Goal: Communication & Community: Answer question/provide support

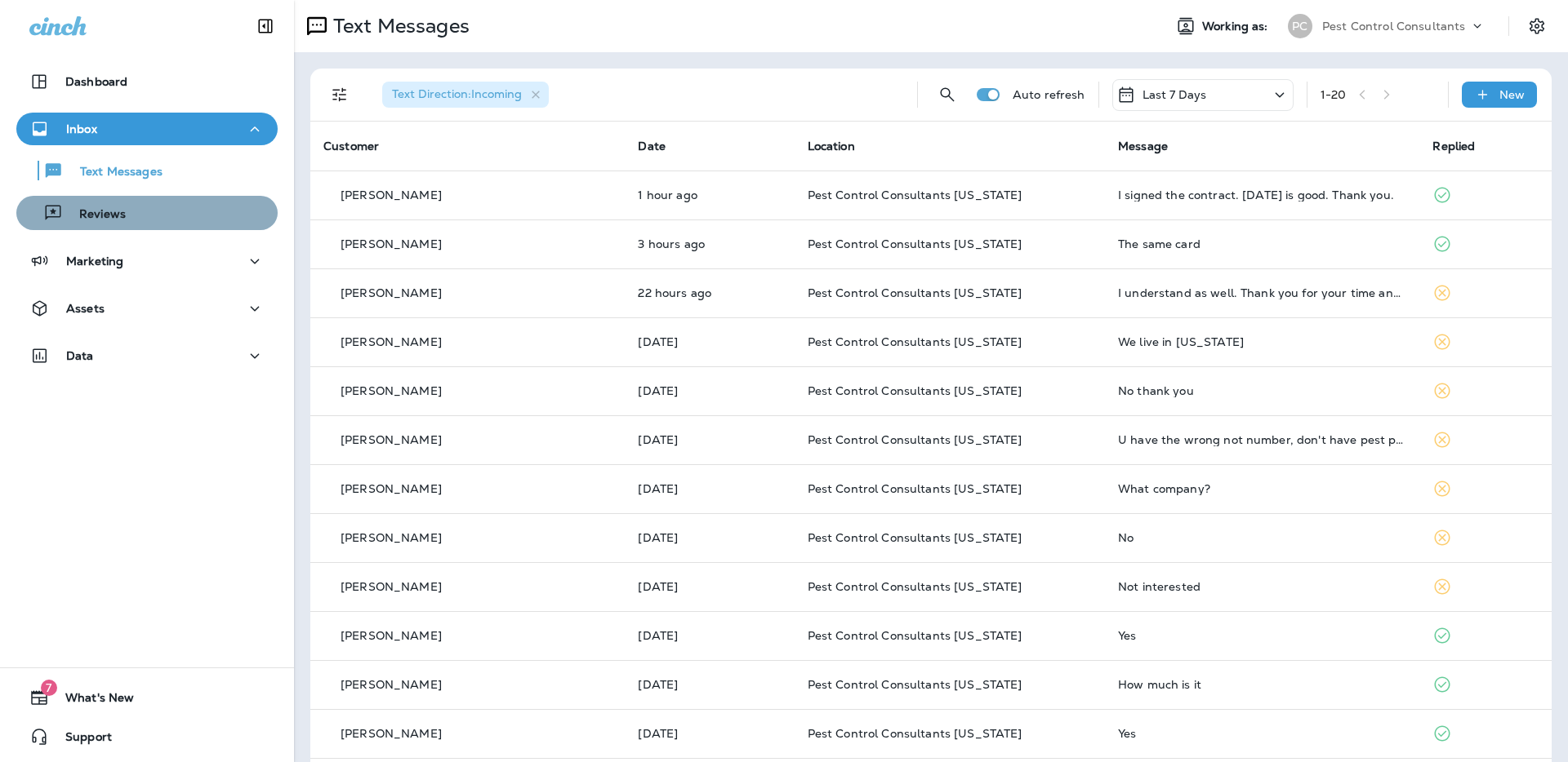
click at [157, 211] on div "Reviews" at bounding box center [147, 212] width 248 height 24
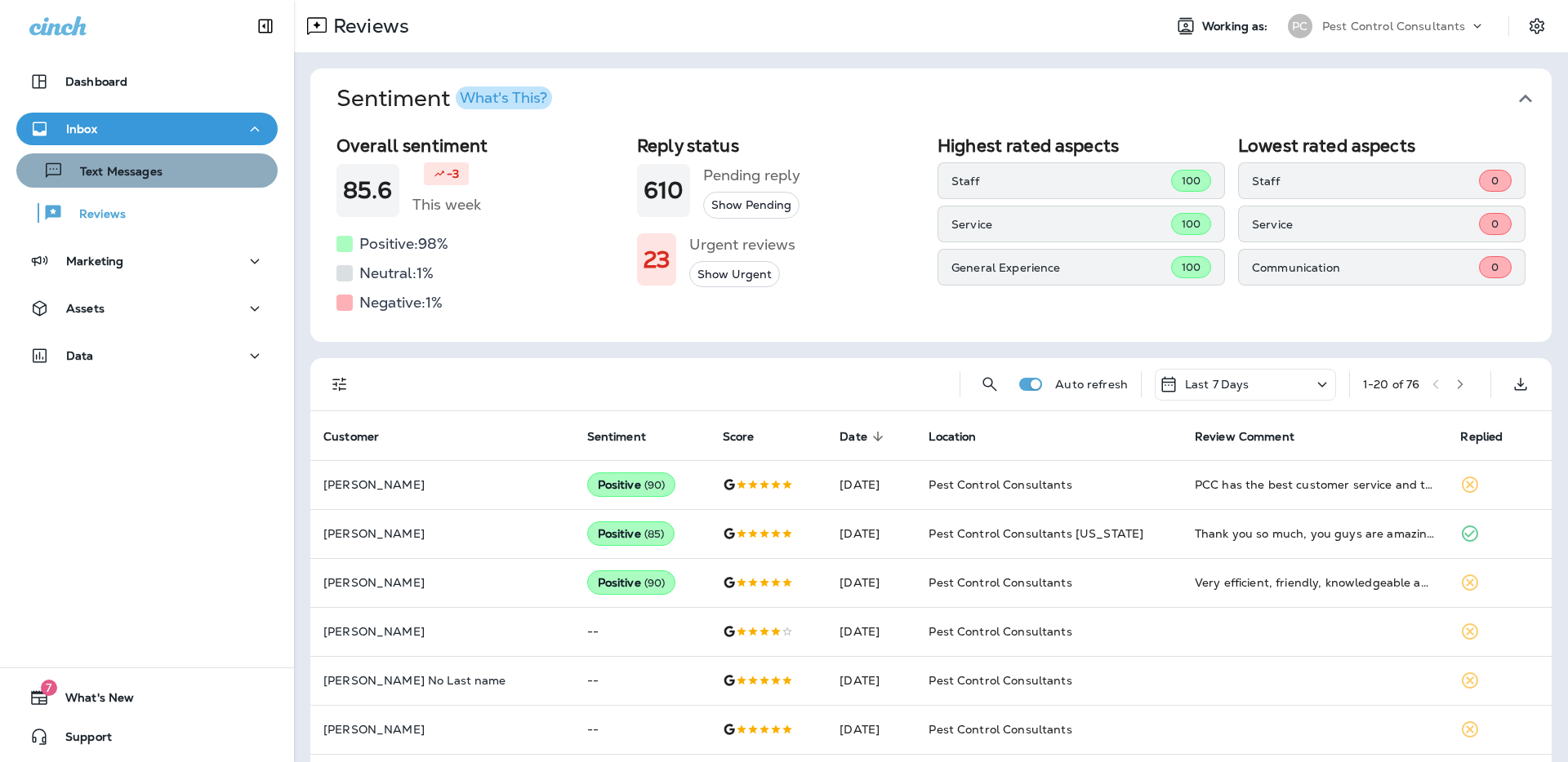
click at [164, 174] on div "Text Messages" at bounding box center [147, 170] width 248 height 24
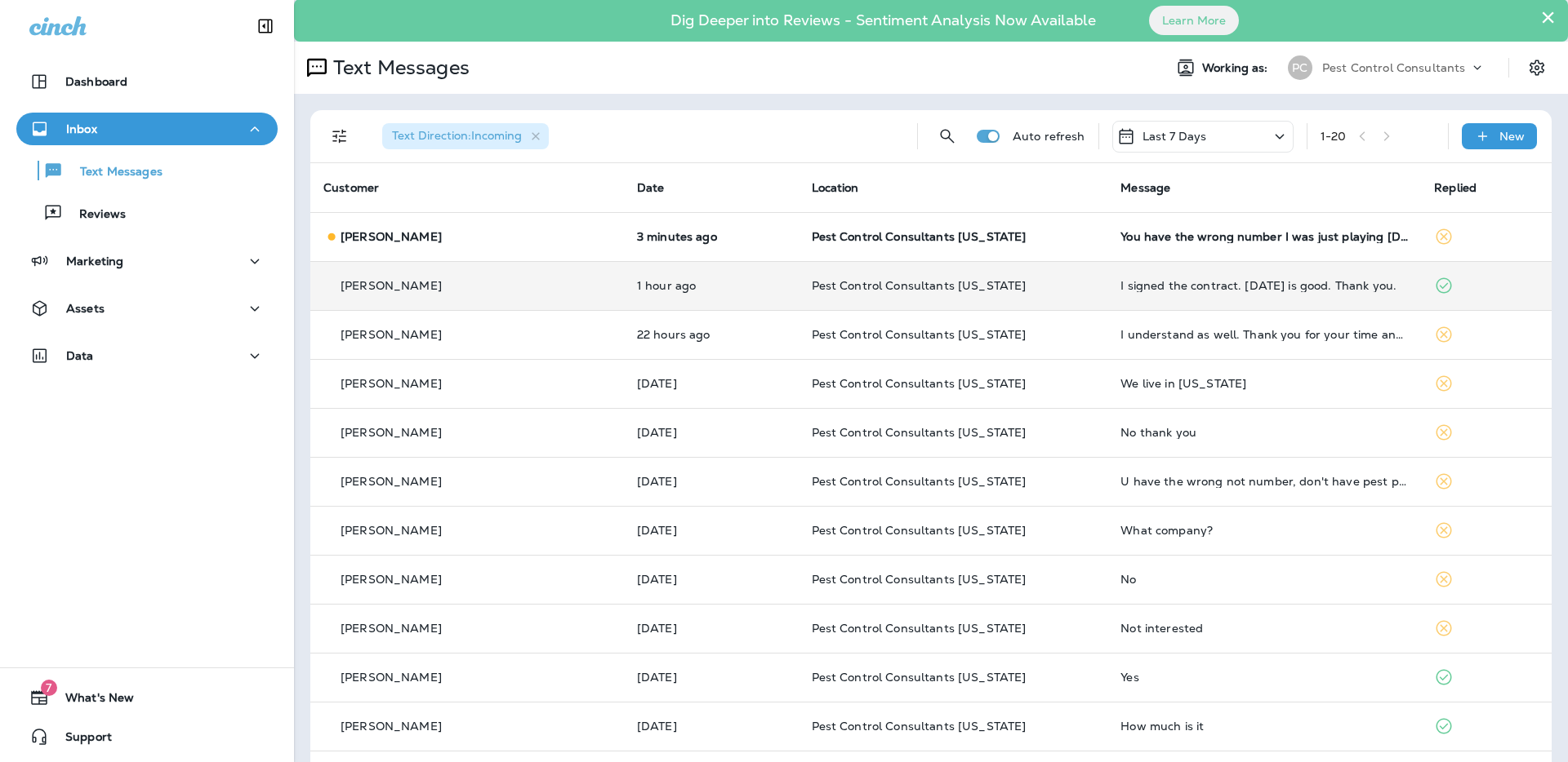
scroll to position [43, 0]
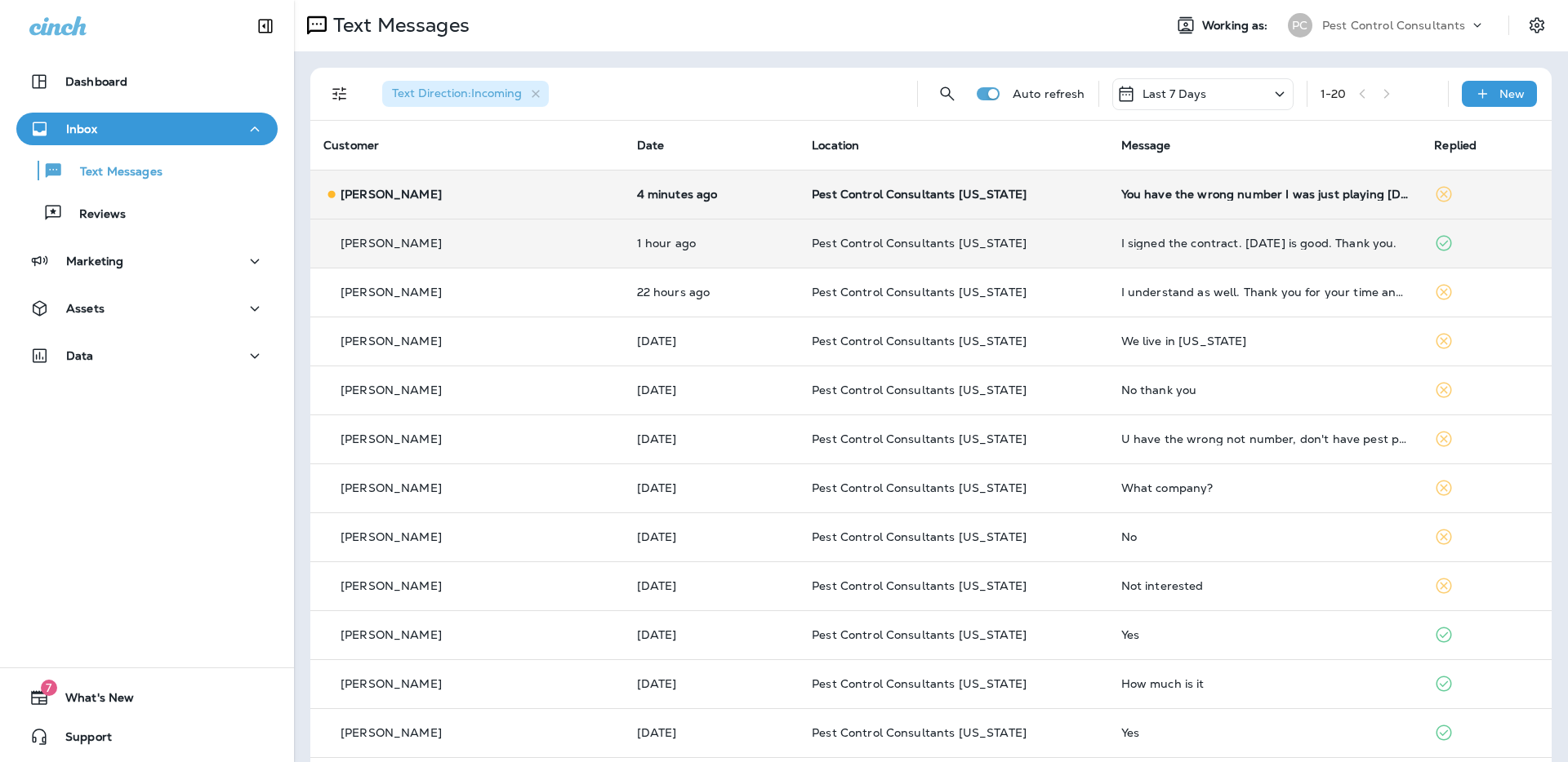
click at [424, 198] on p "[PERSON_NAME]" at bounding box center [391, 194] width 101 height 13
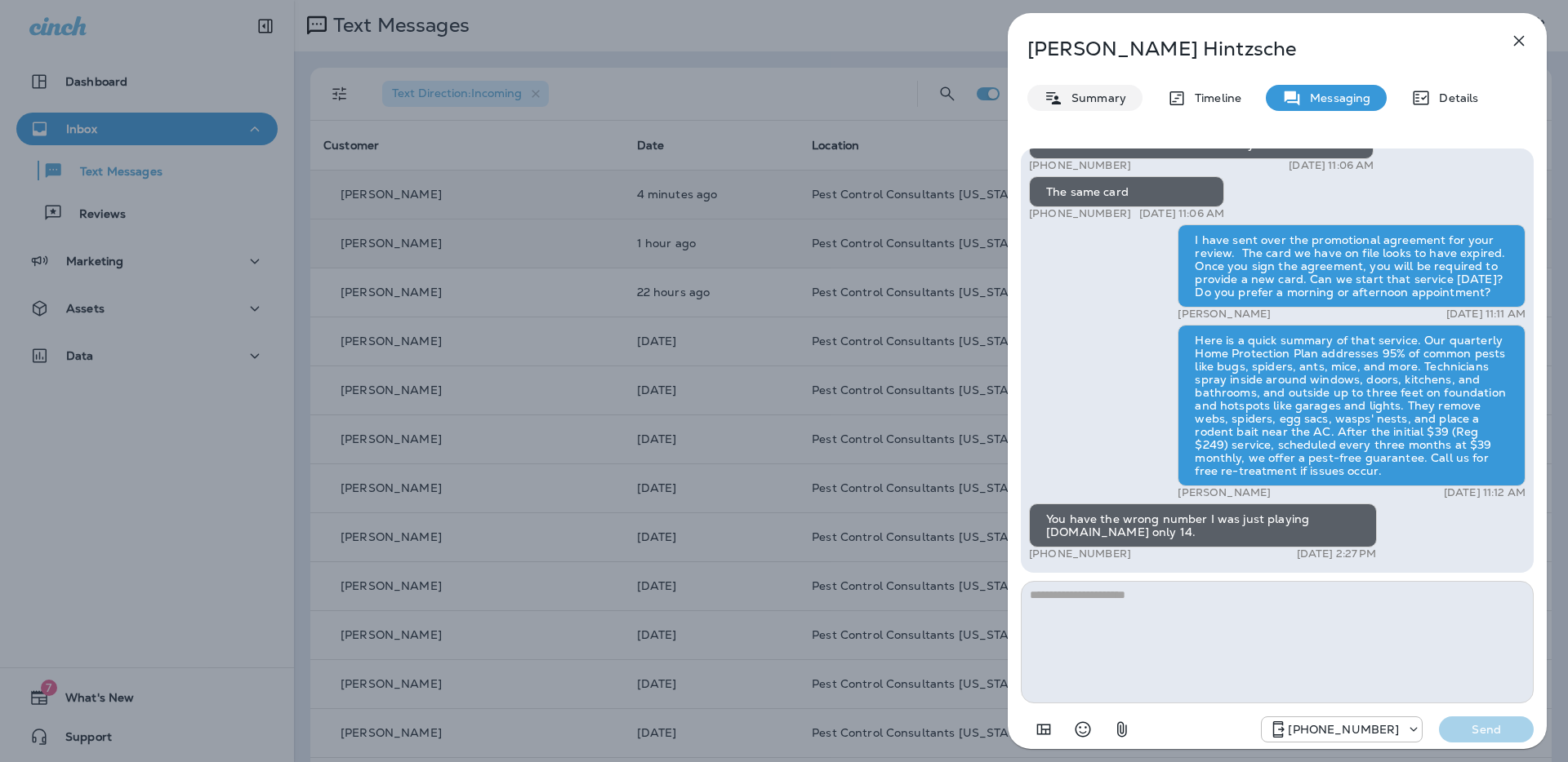
click at [1101, 99] on p "Summary" at bounding box center [1095, 98] width 63 height 13
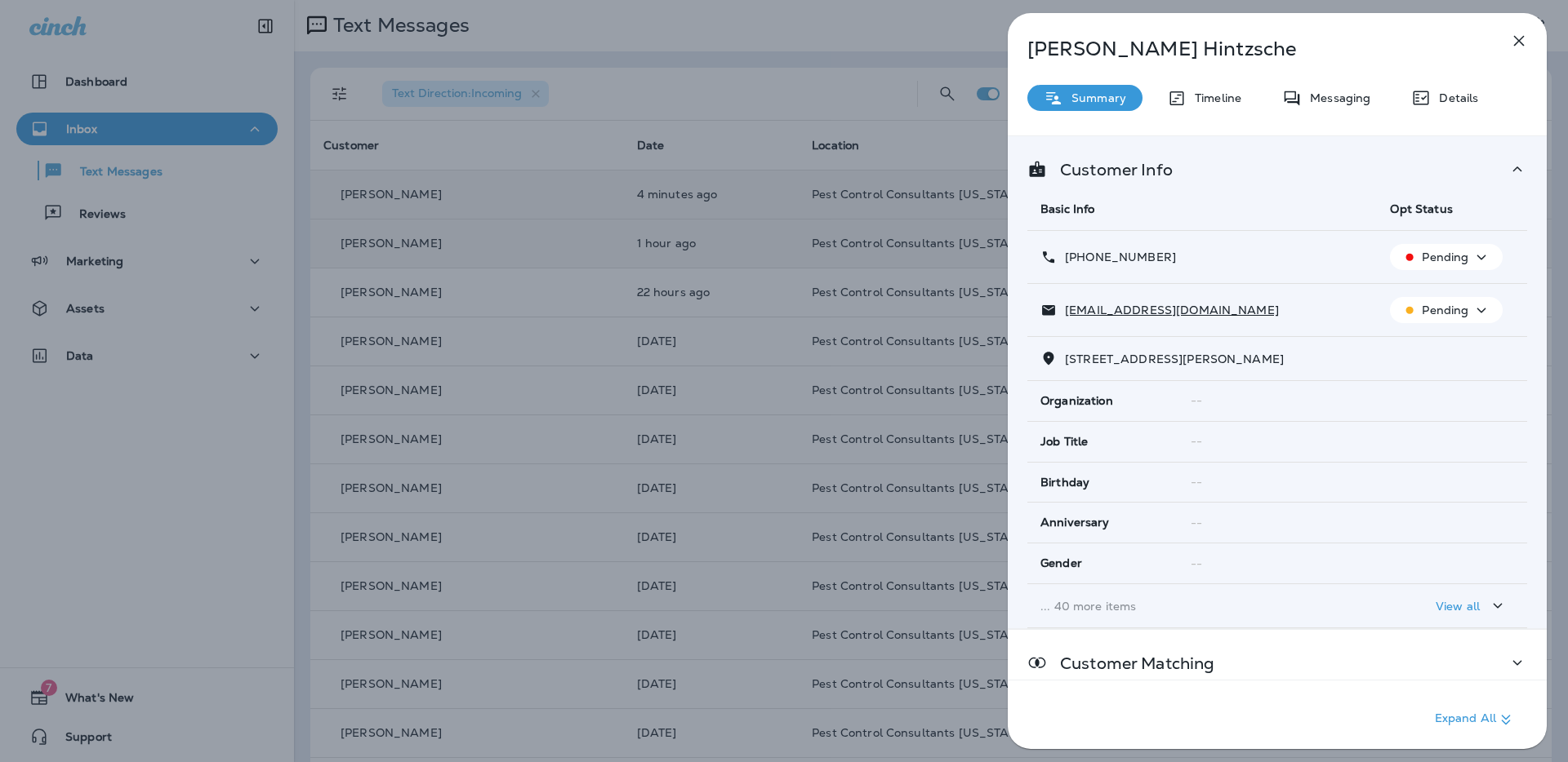
click at [1473, 256] on icon "button" at bounding box center [1481, 257] width 20 height 21
click at [1461, 297] on p "Opt out" at bounding box center [1442, 296] width 44 height 13
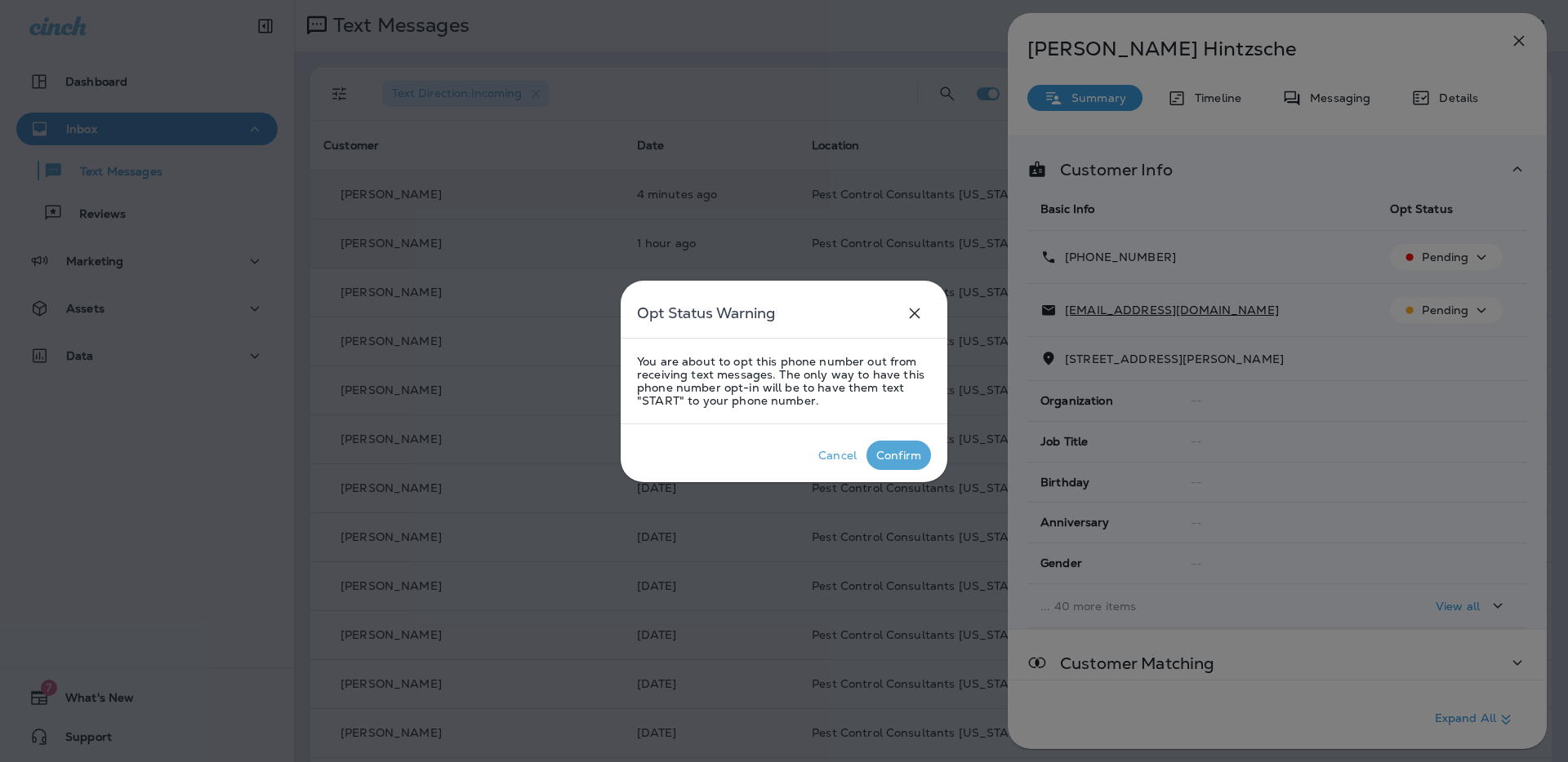
click at [889, 459] on div "Confirm" at bounding box center [899, 455] width 45 height 13
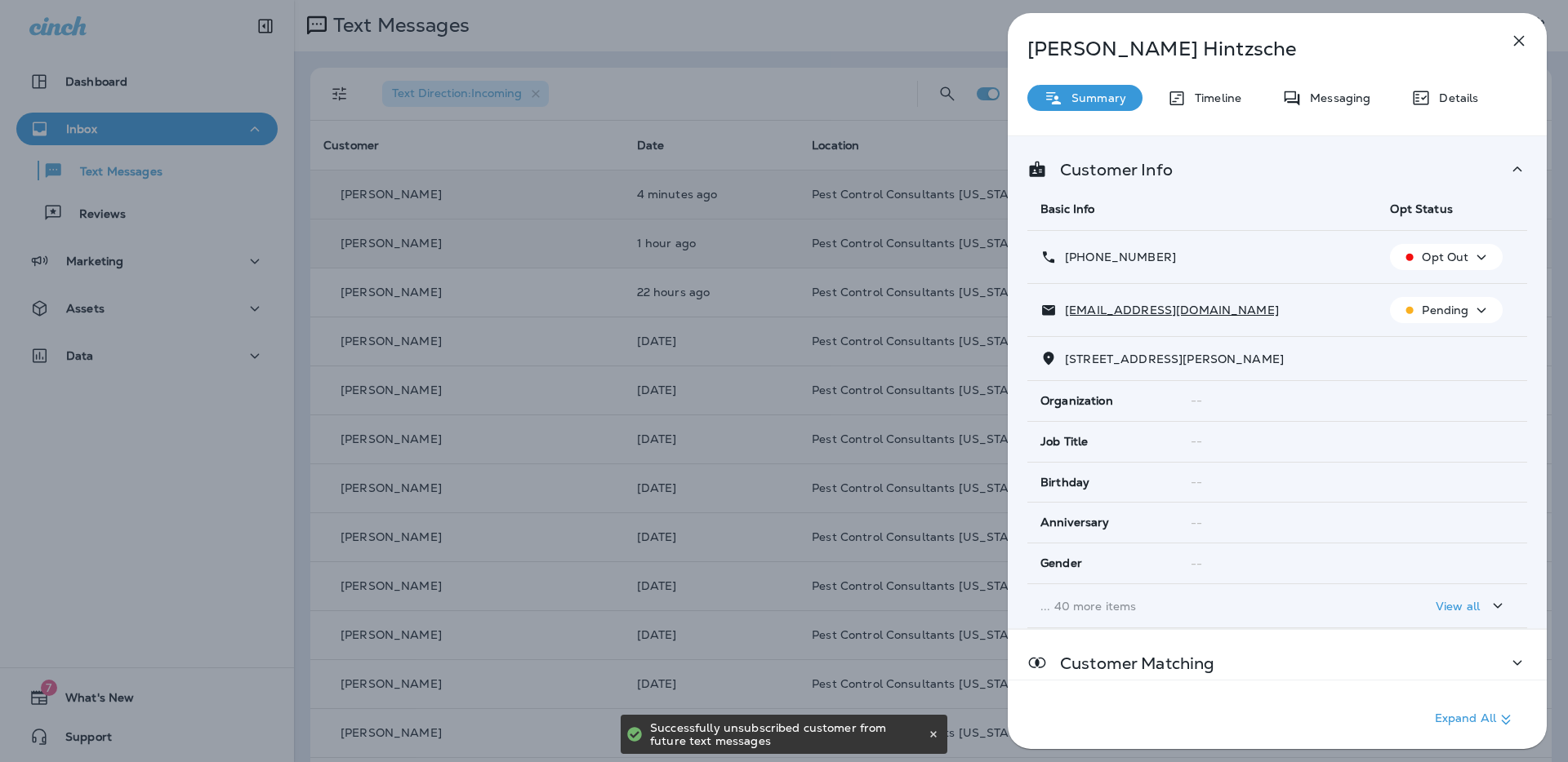
click at [1483, 309] on icon "button" at bounding box center [1482, 310] width 9 height 4
click at [1460, 352] on p "Unsubscribe" at bounding box center [1455, 349] width 71 height 13
click at [1335, 98] on p "Messaging" at bounding box center [1336, 98] width 69 height 13
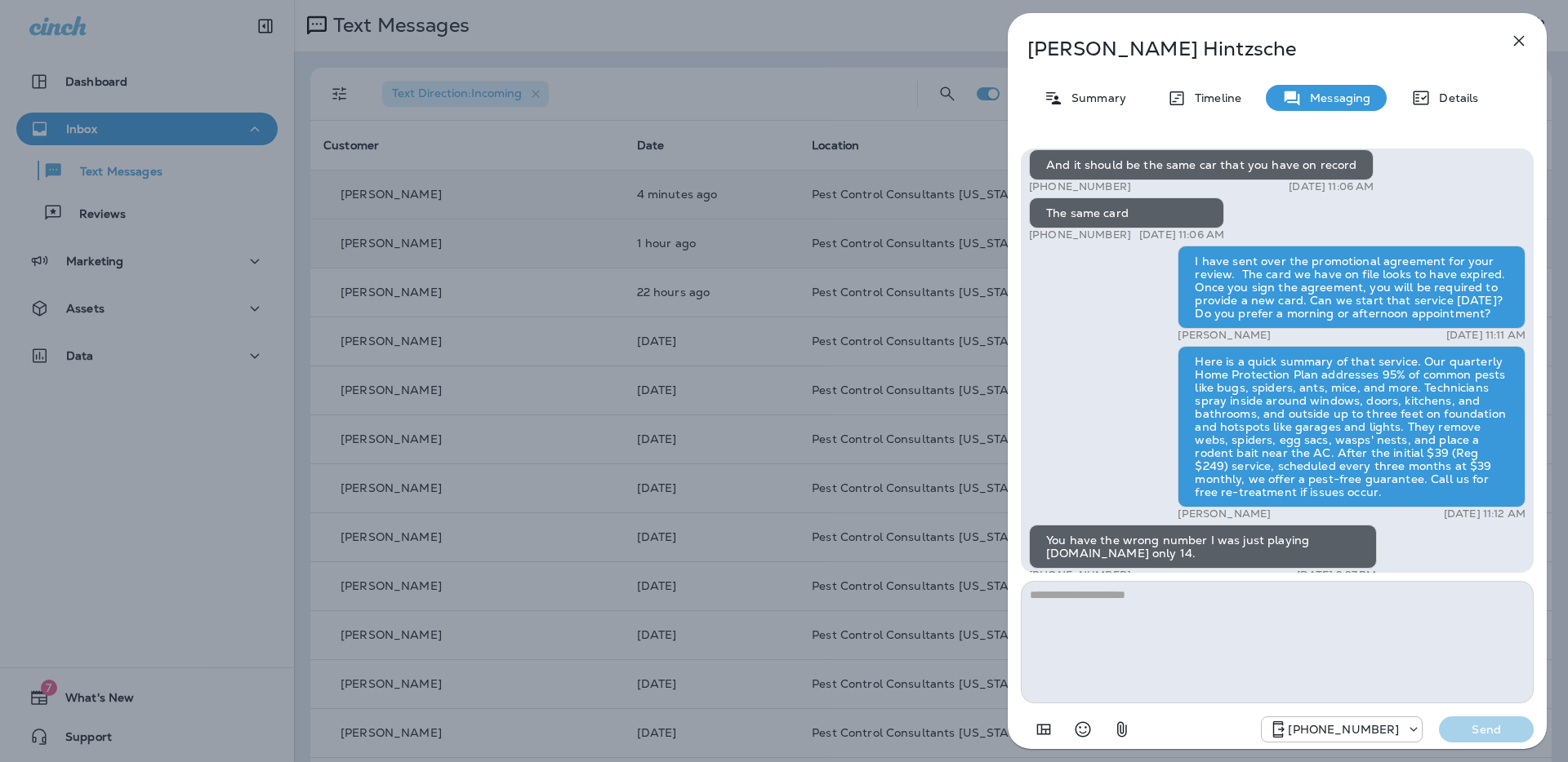
scroll to position [-11, 0]
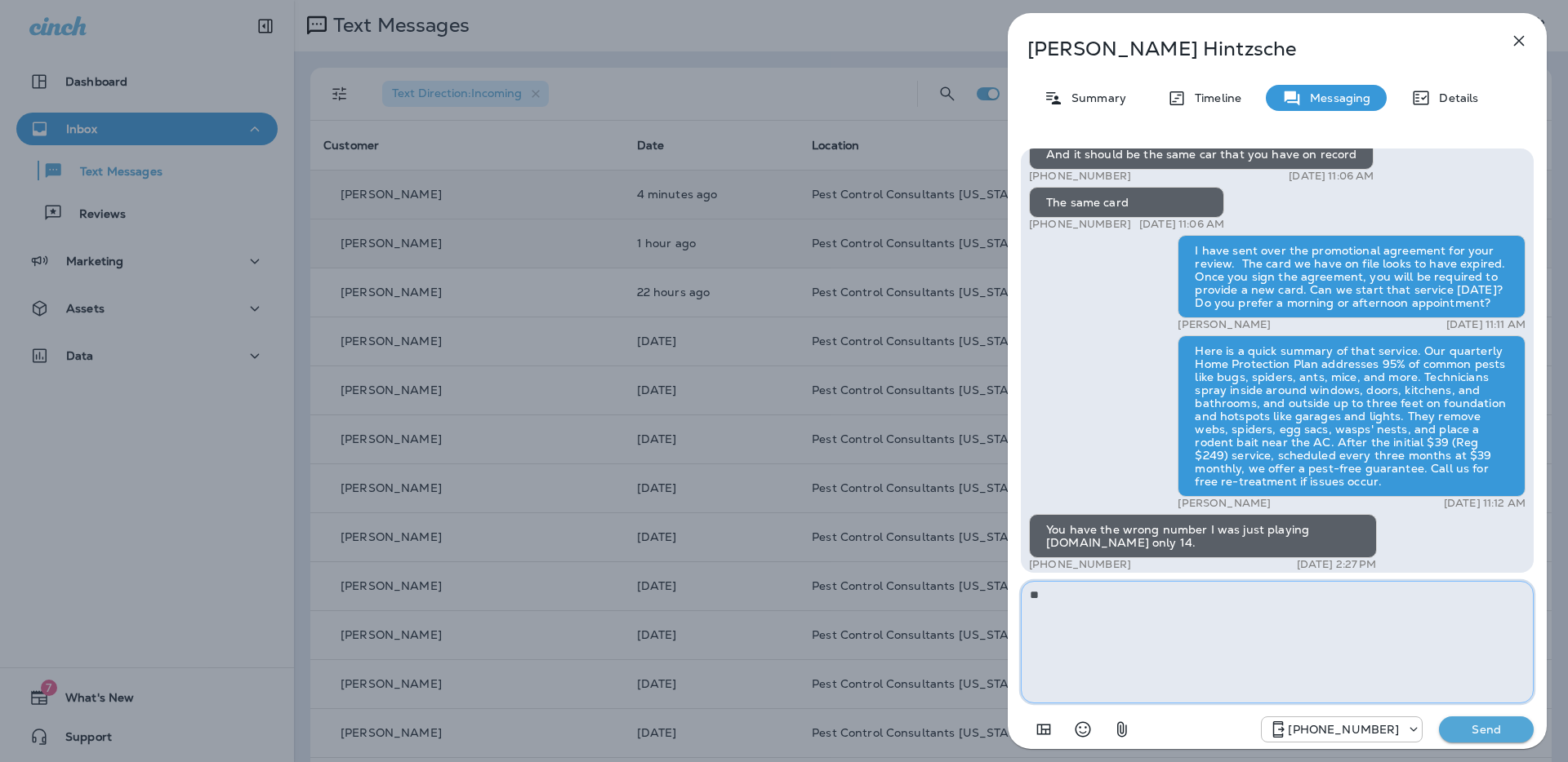
type textarea "*"
type textarea "**********"
click at [1460, 730] on p "Send" at bounding box center [1486, 730] width 69 height 14
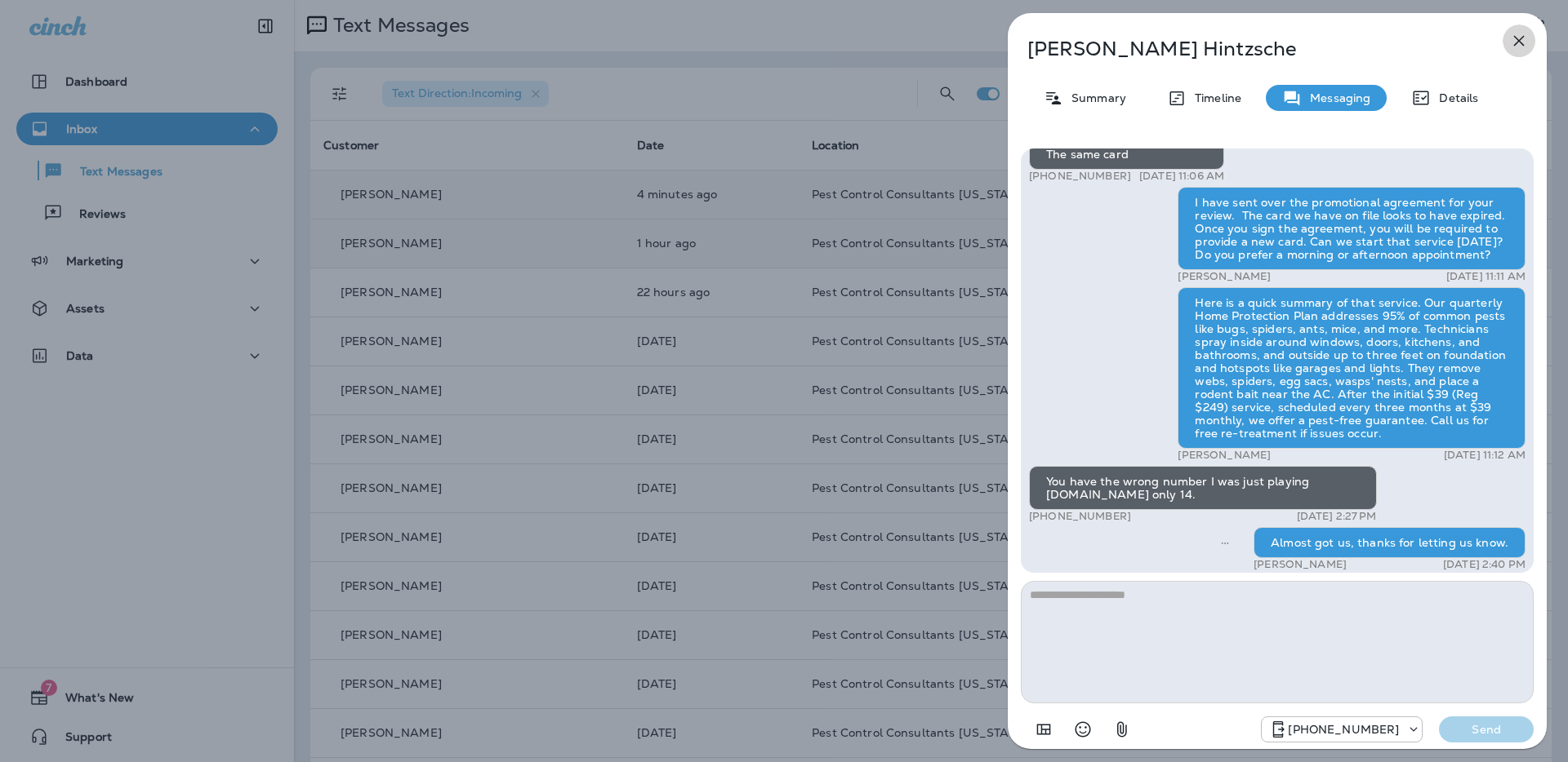
click at [1512, 43] on icon "button" at bounding box center [1519, 41] width 20 height 20
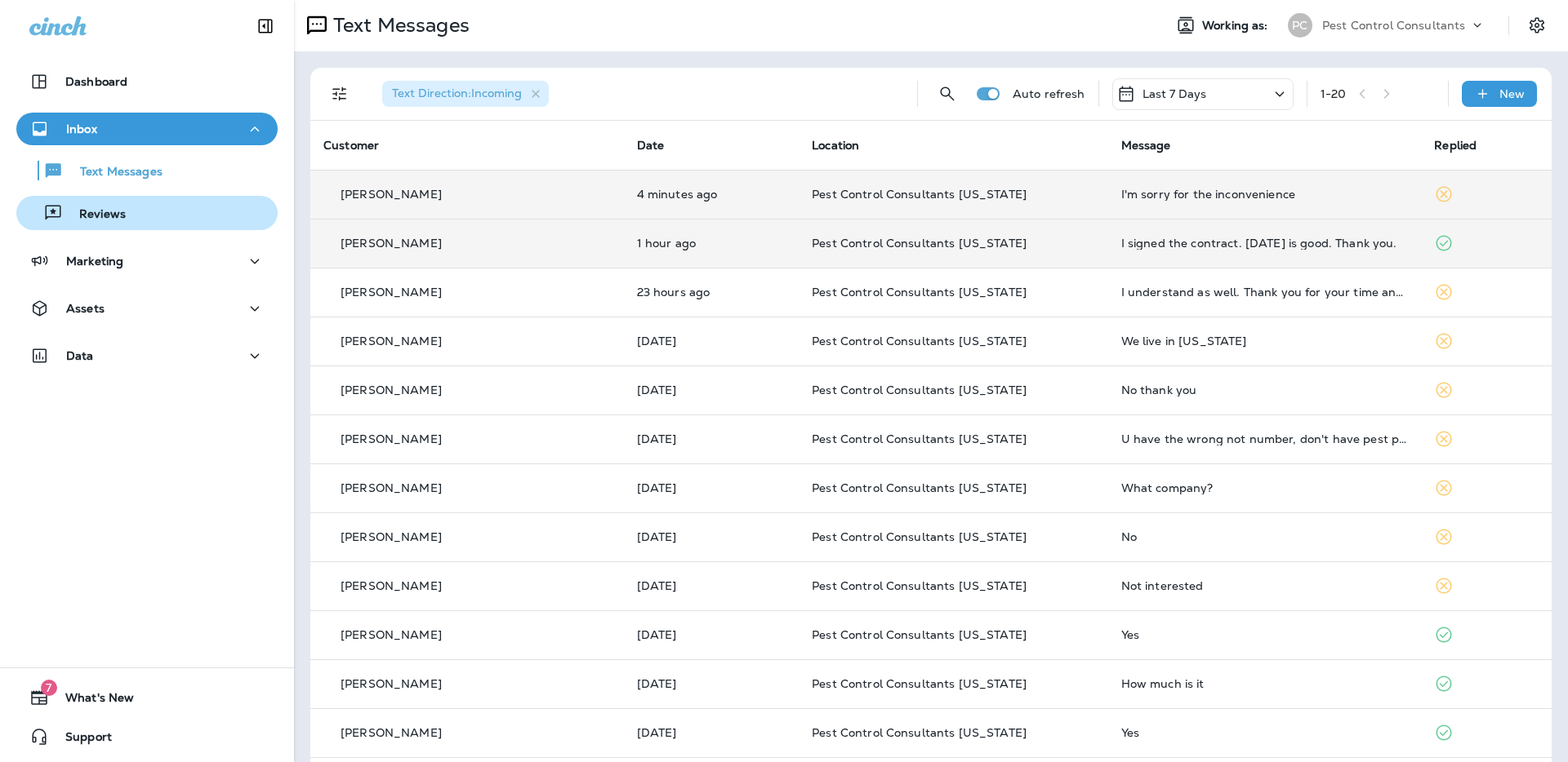
click at [155, 221] on div "Reviews" at bounding box center [147, 212] width 248 height 24
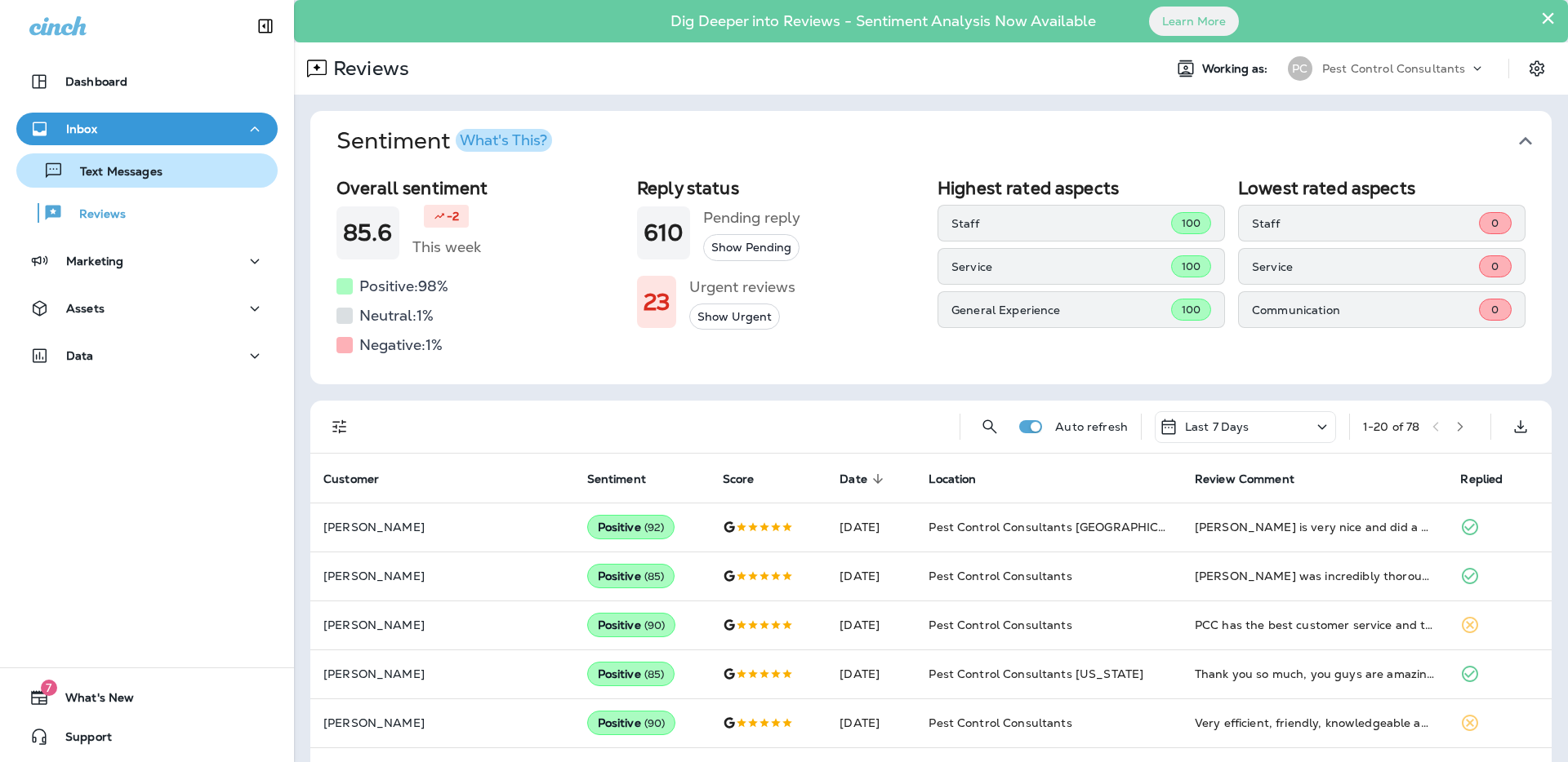
click at [179, 179] on div "Text Messages" at bounding box center [147, 170] width 248 height 24
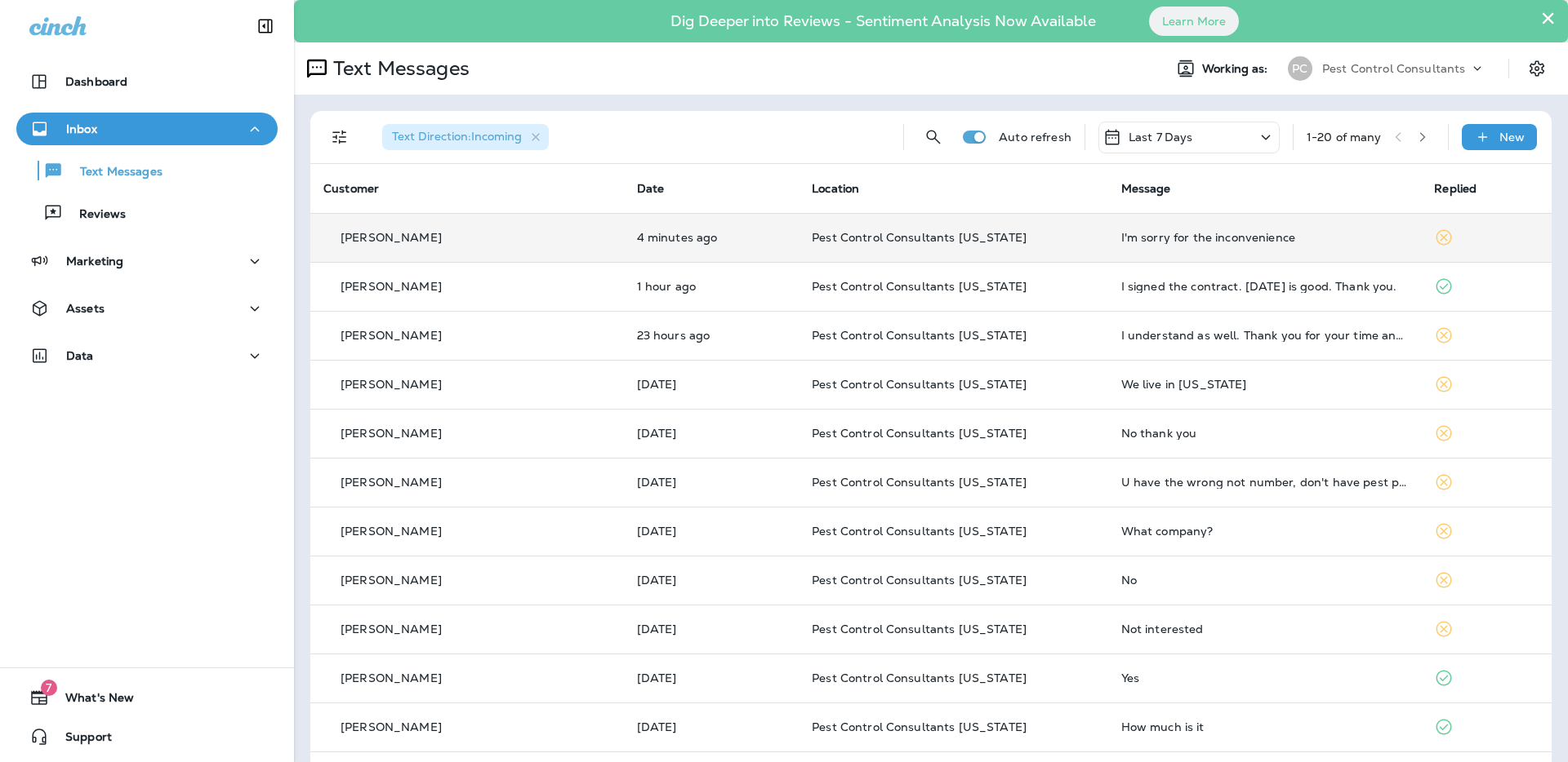
click at [987, 238] on p "Pest Control Consultants [US_STATE]" at bounding box center [953, 237] width 283 height 13
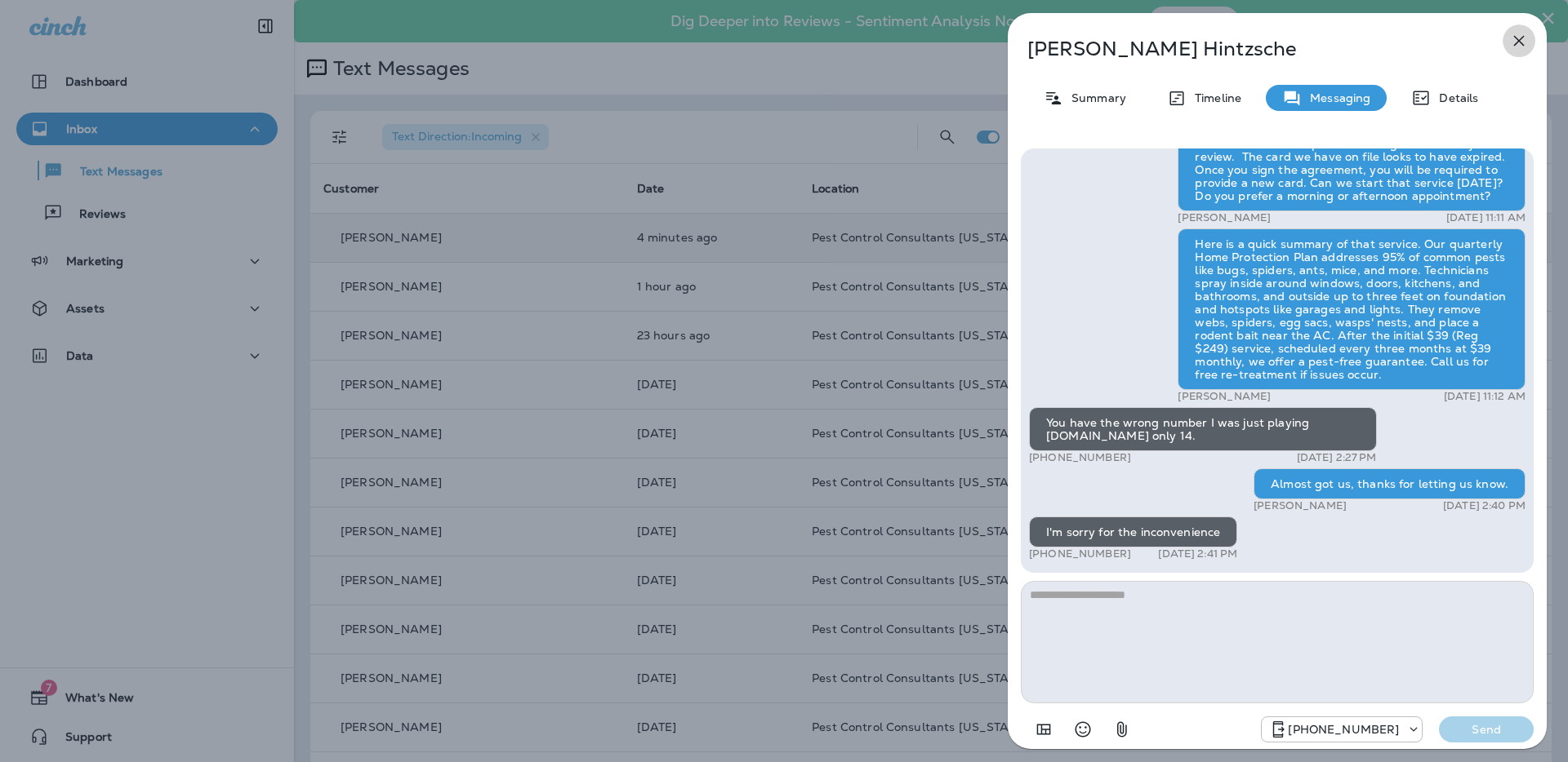
click at [1522, 37] on icon "button" at bounding box center [1520, 41] width 11 height 11
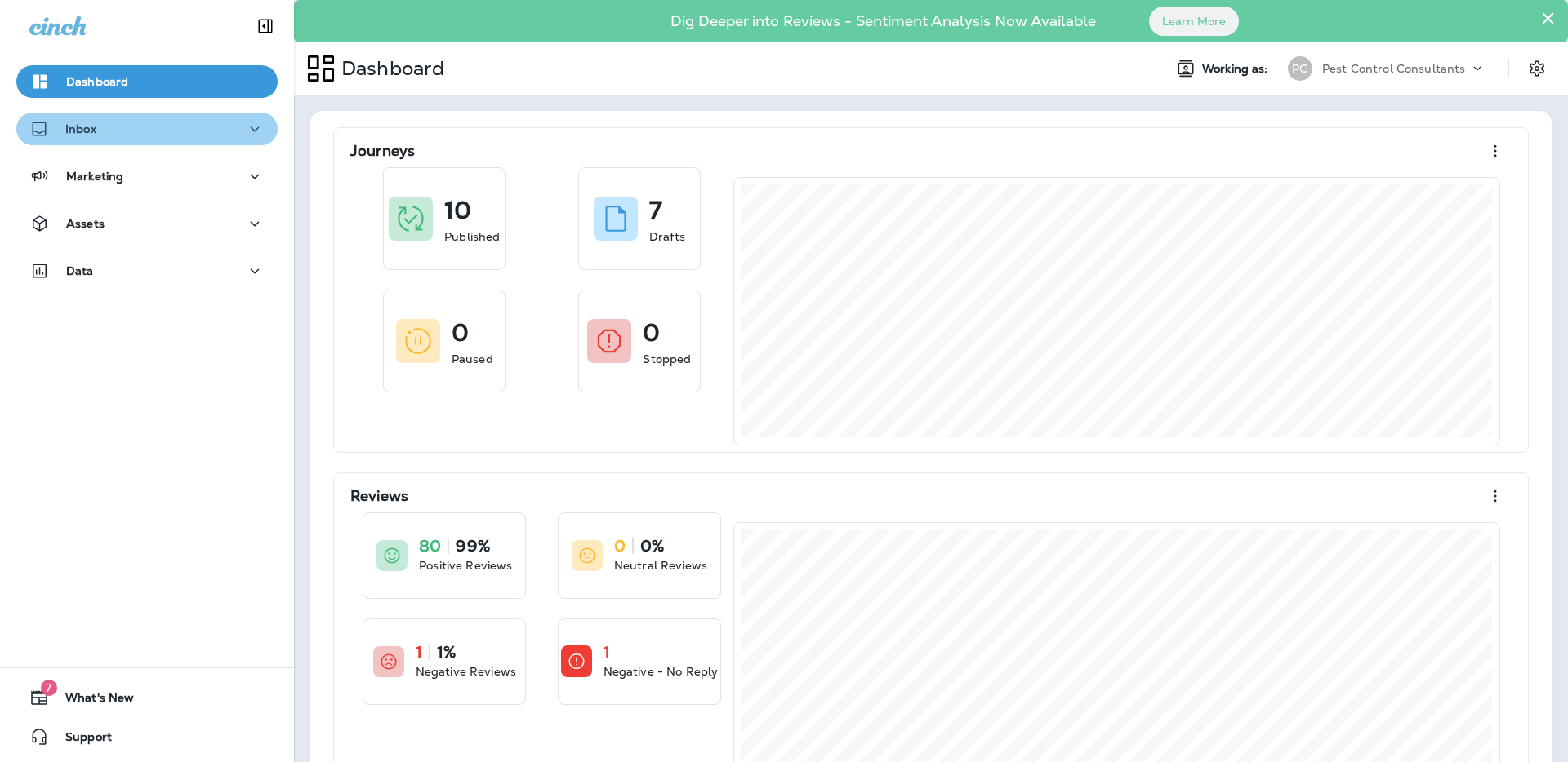
click at [224, 137] on div "Inbox" at bounding box center [147, 129] width 235 height 21
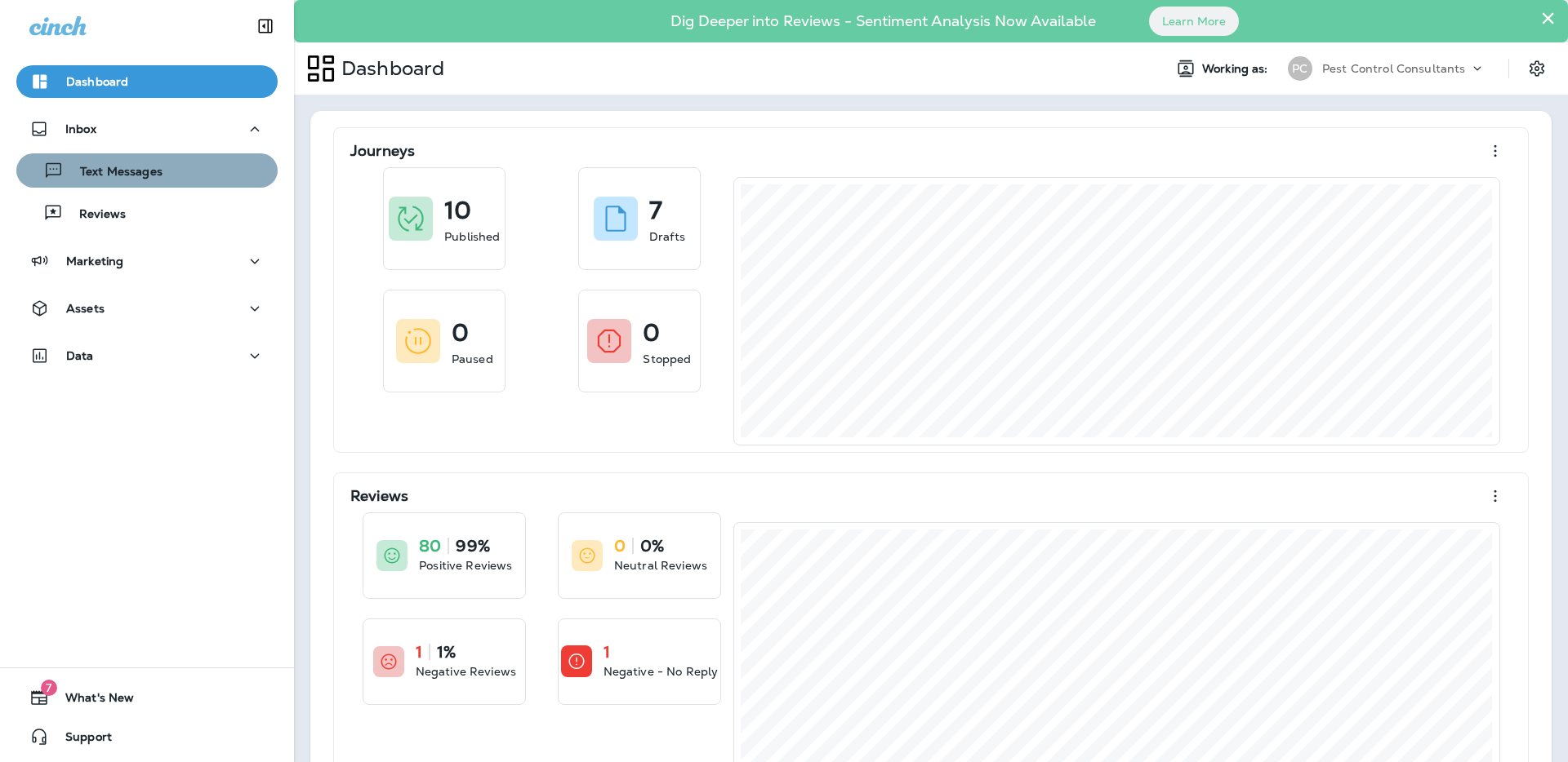
click at [202, 172] on div "Text Messages" at bounding box center [147, 170] width 248 height 24
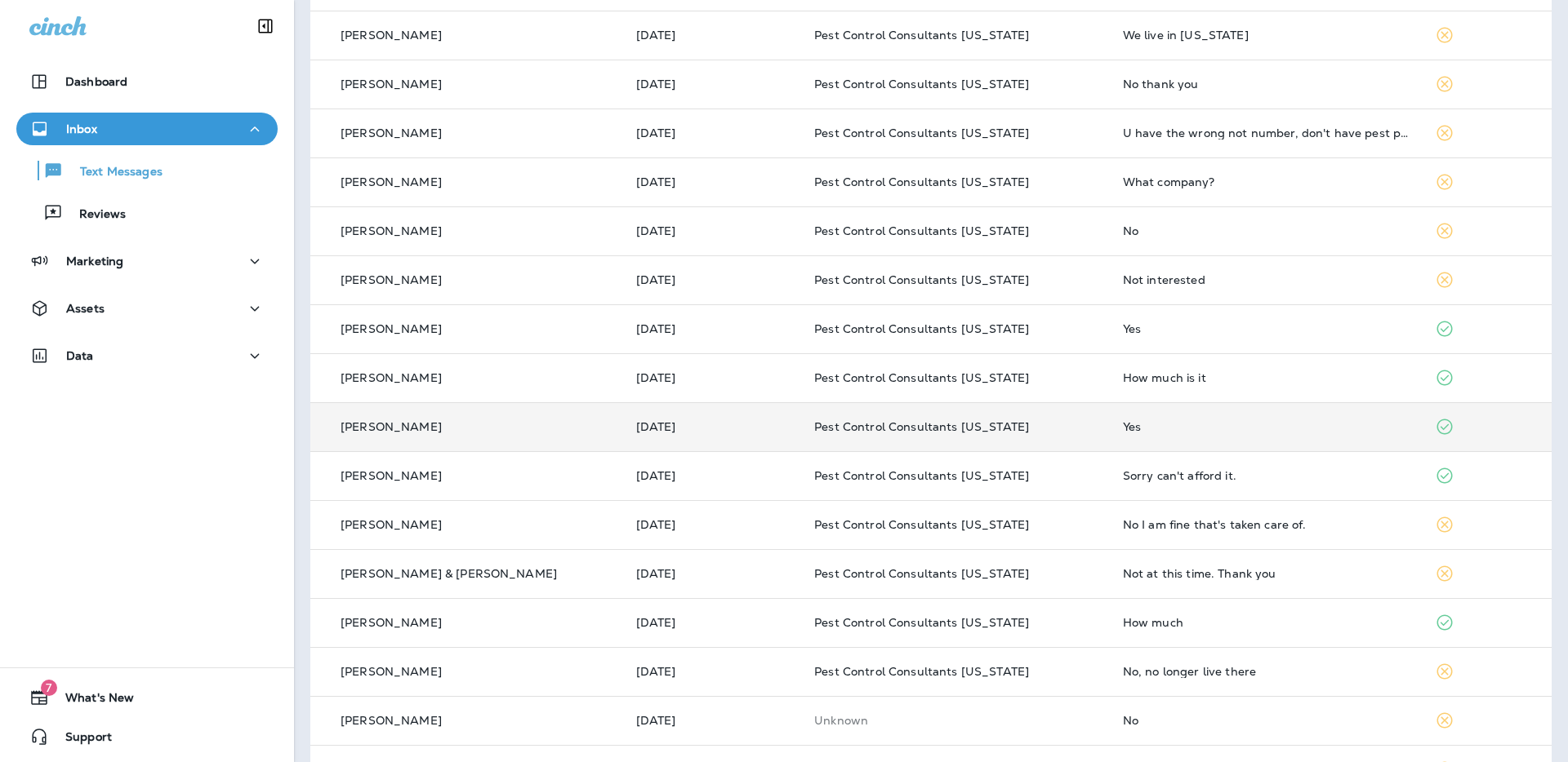
scroll to position [446, 0]
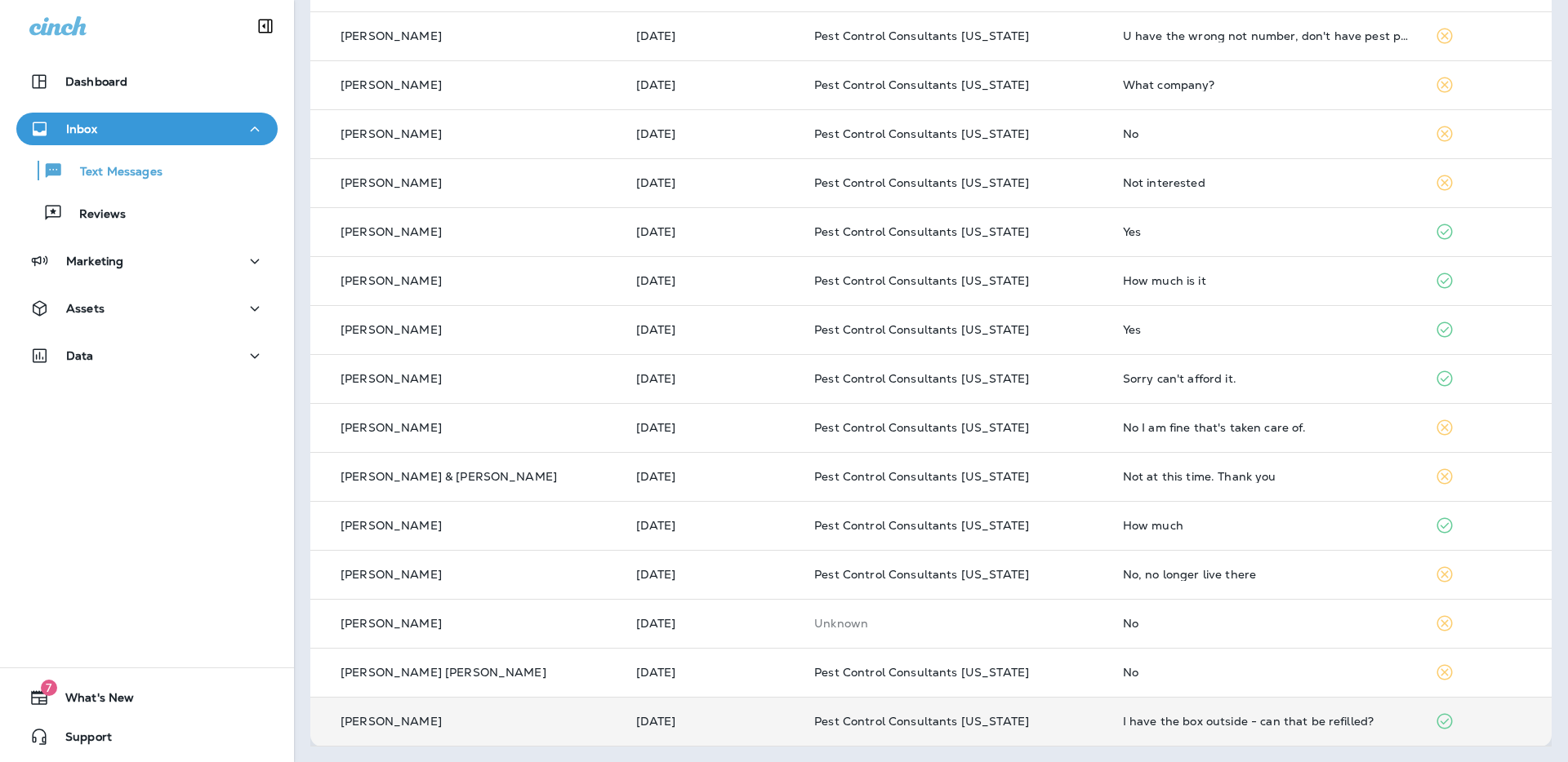
click at [409, 722] on p "[PERSON_NAME]" at bounding box center [391, 721] width 101 height 13
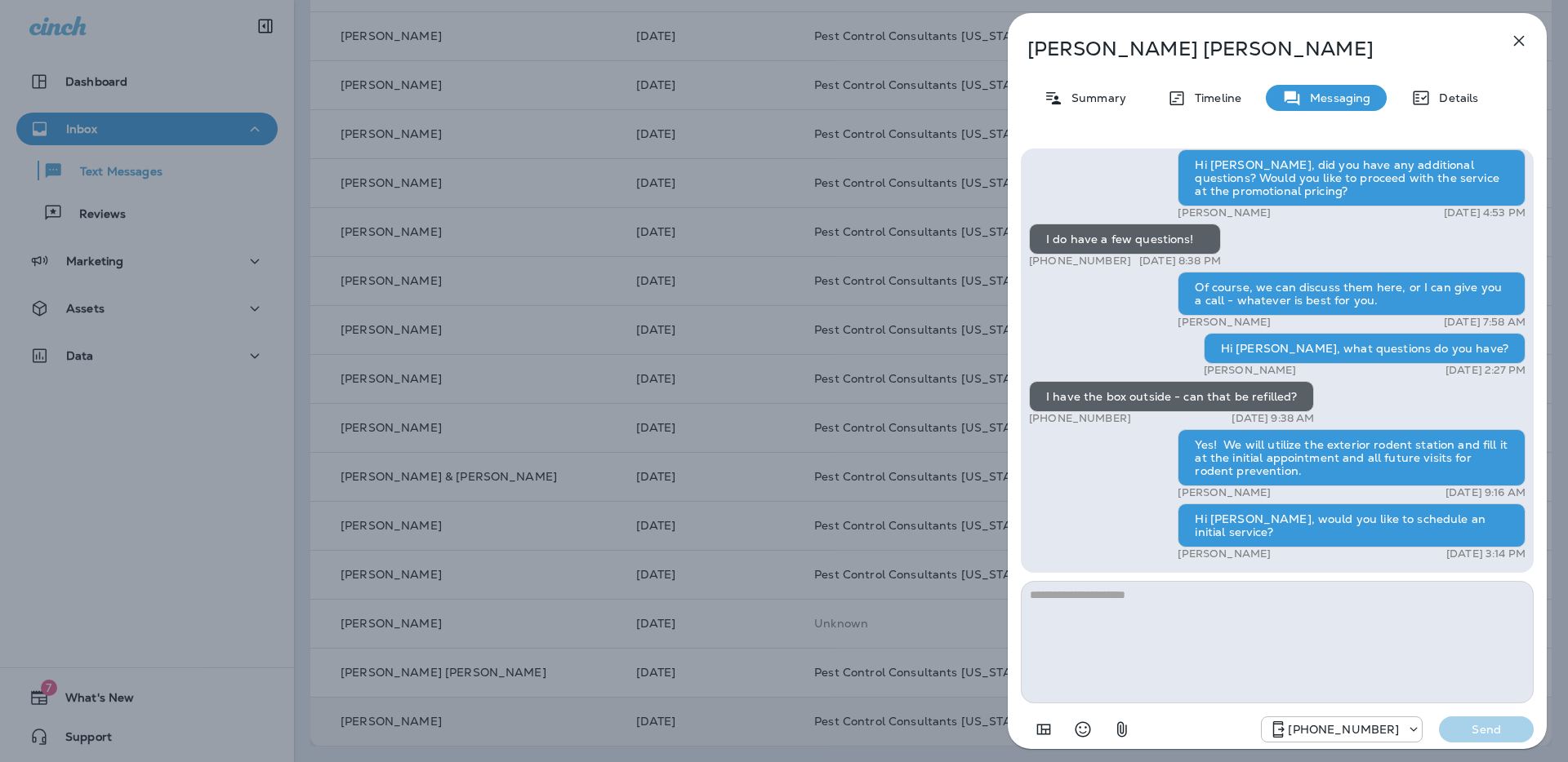
click at [1521, 39] on icon "button" at bounding box center [1520, 41] width 11 height 11
